Goal: Task Accomplishment & Management: Use online tool/utility

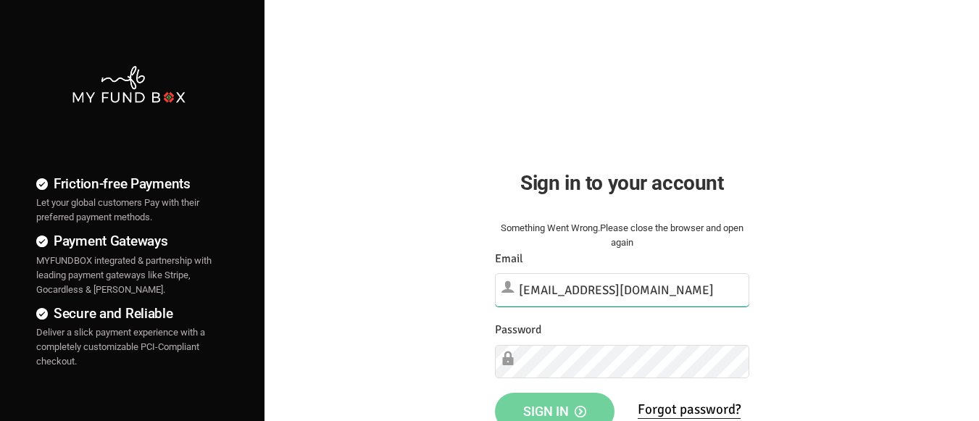
type input "[EMAIL_ADDRESS][DOMAIN_NAME]"
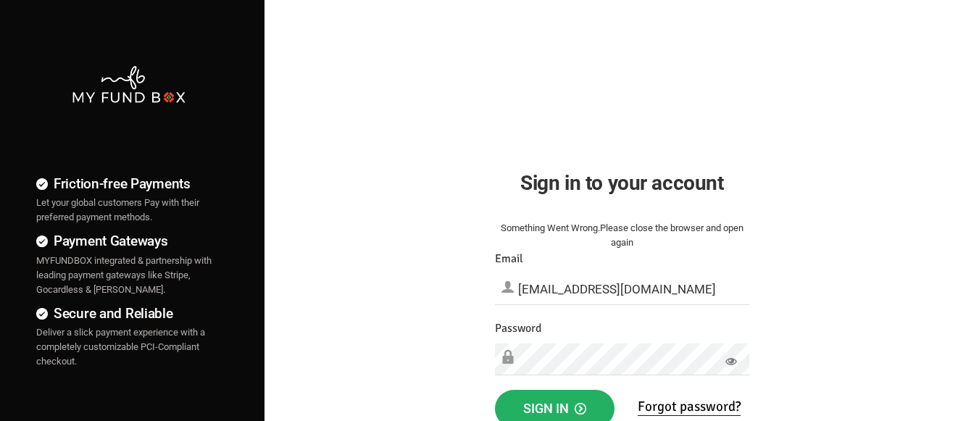
click at [555, 405] on span "Sign in" at bounding box center [554, 408] width 63 height 15
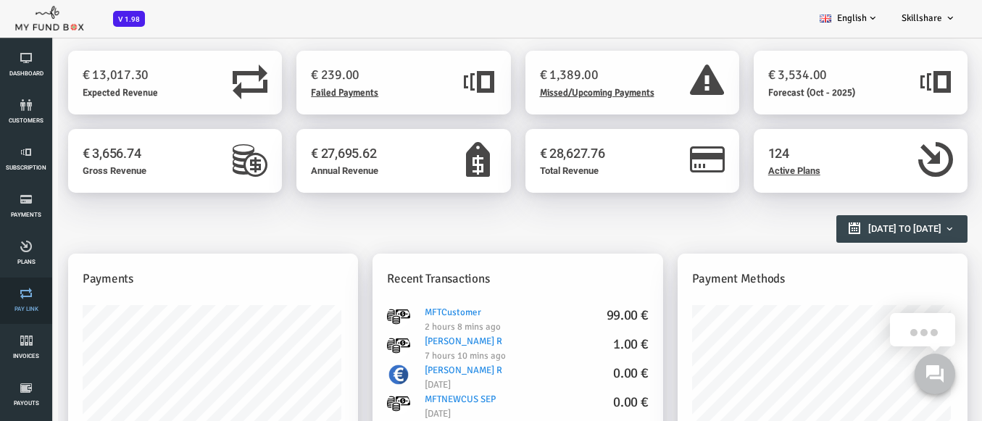
click at [26, 301] on link "Pay Link" at bounding box center [25, 301] width 43 height 46
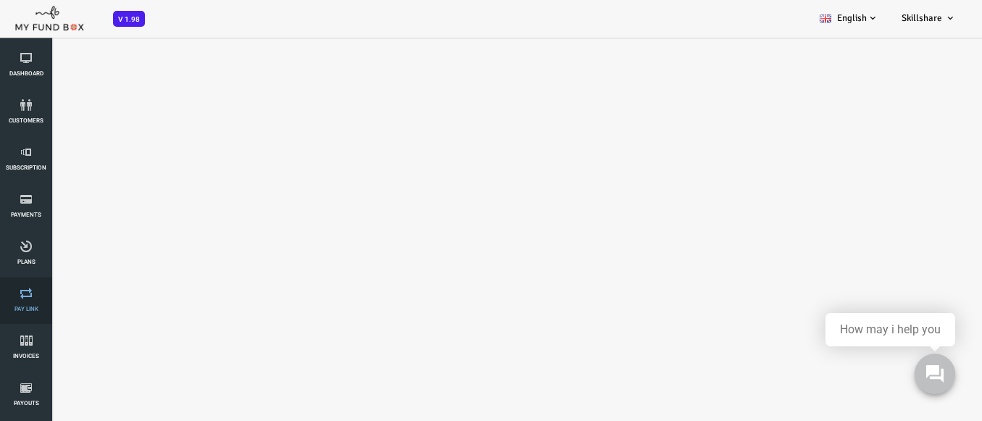
select select "100"
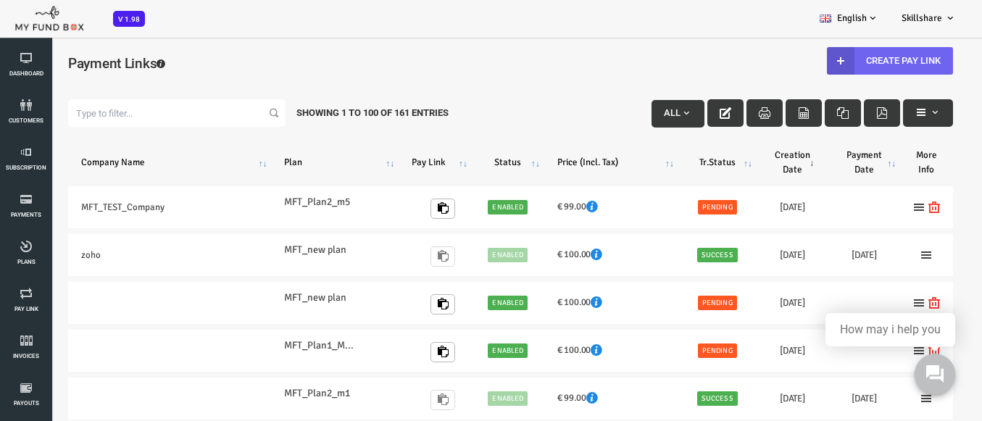
click at [841, 60] on link "Create Pay Link" at bounding box center [851, 61] width 126 height 28
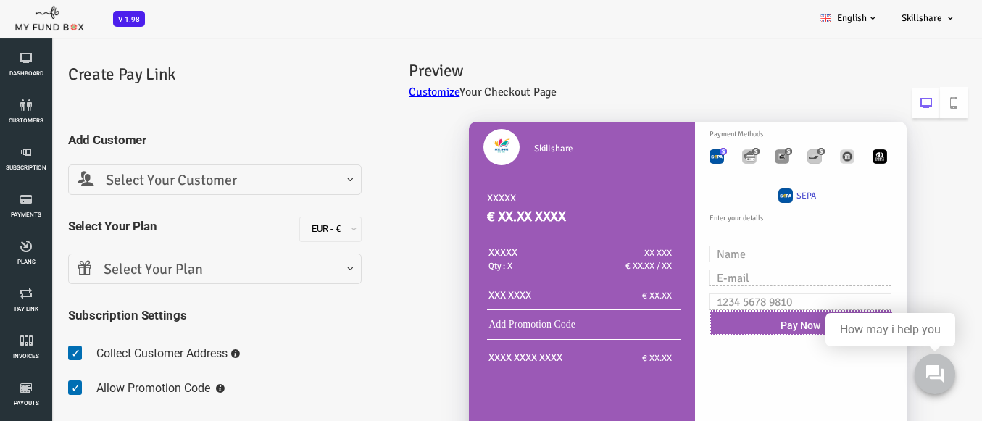
click at [173, 180] on span "Select Your Customer" at bounding box center [175, 181] width 275 height 22
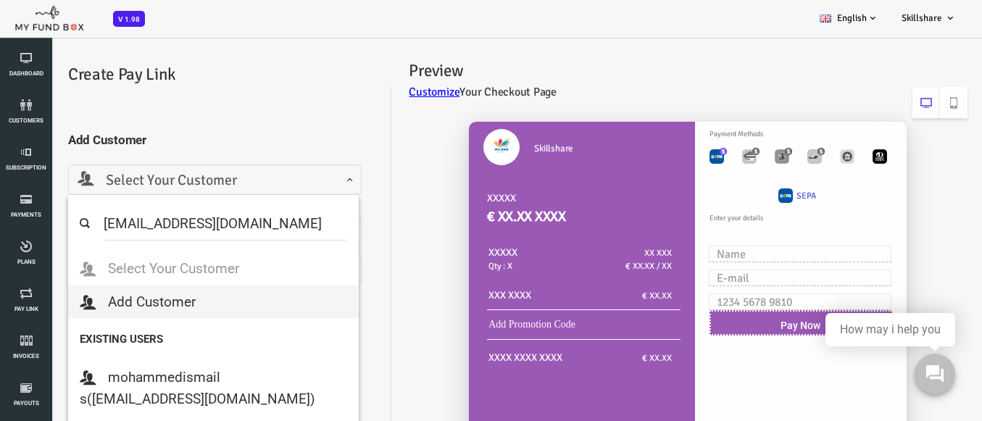
select select "MFT_Email5@gmail.com"
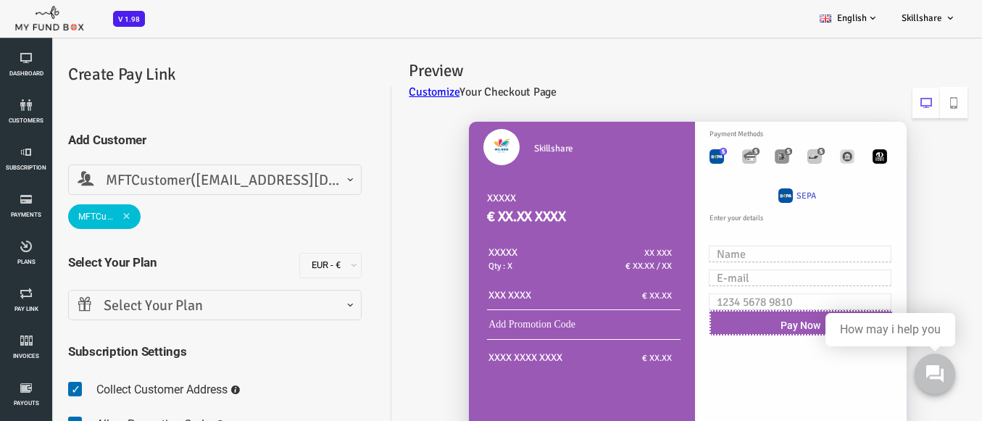
click at [173, 305] on span "Select Your Plan" at bounding box center [175, 306] width 275 height 22
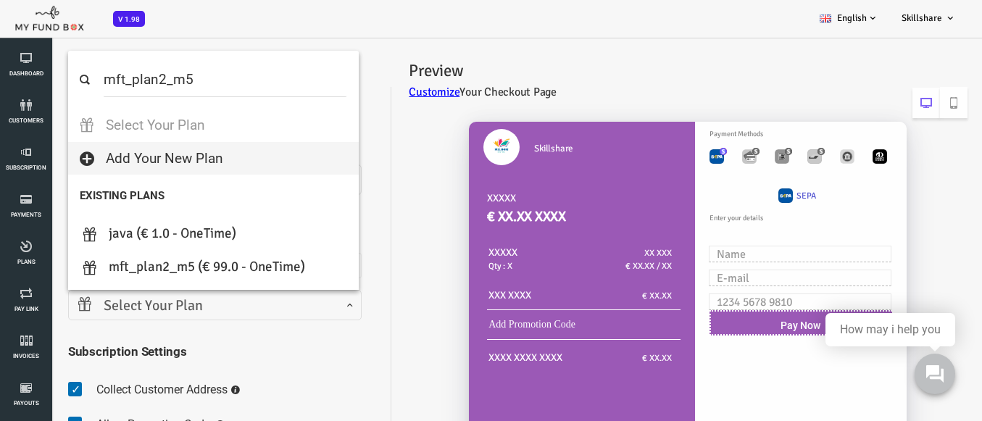
select select "MFT_Plan2_m5"
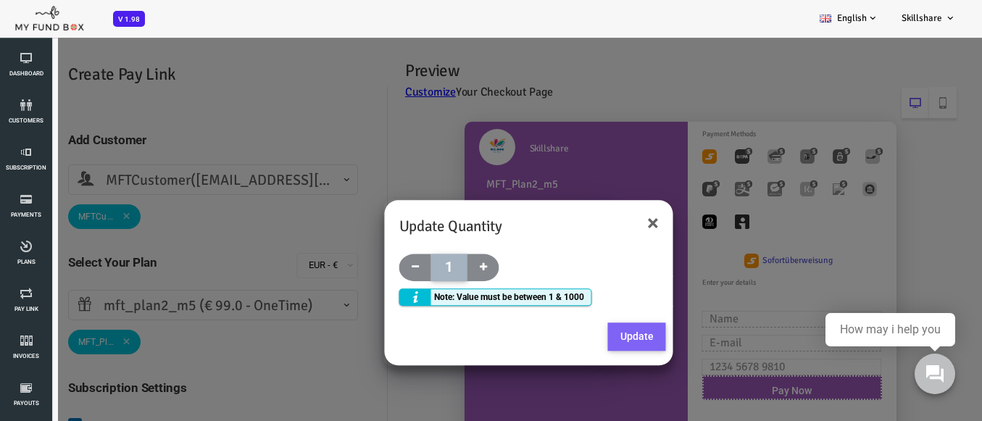
click at [597, 336] on button "Update" at bounding box center [598, 337] width 58 height 29
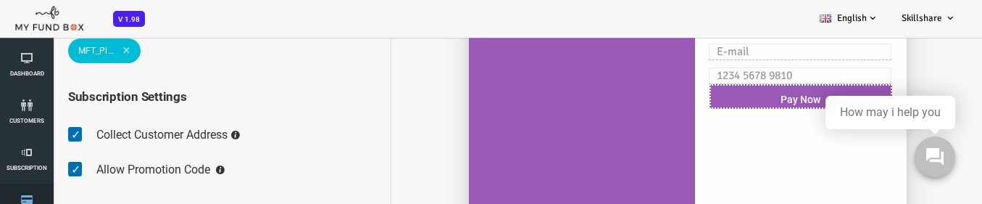
scroll to position [258, 0]
